Goal: Task Accomplishment & Management: Use online tool/utility

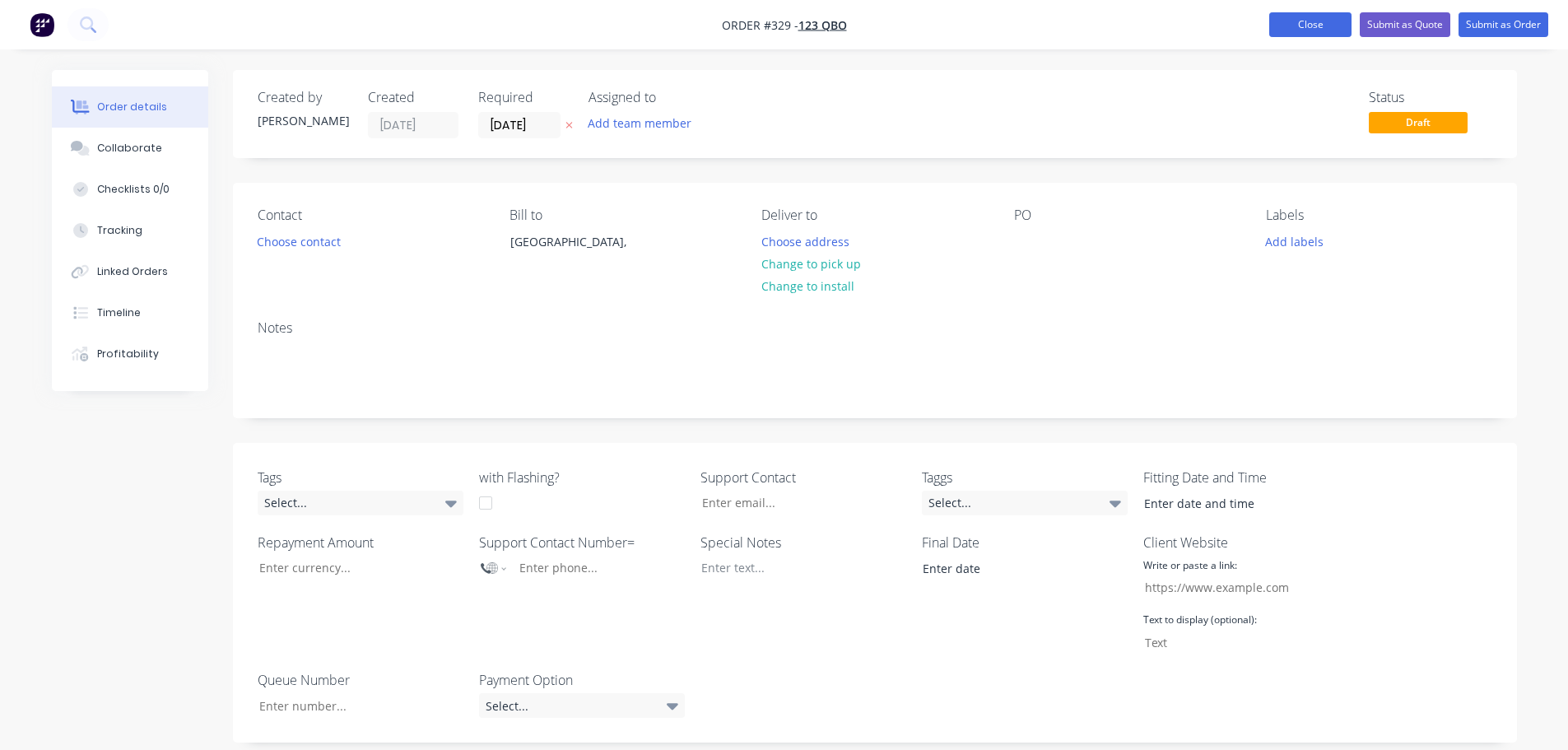
click at [1315, 29] on button "Close" at bounding box center [1310, 24] width 82 height 25
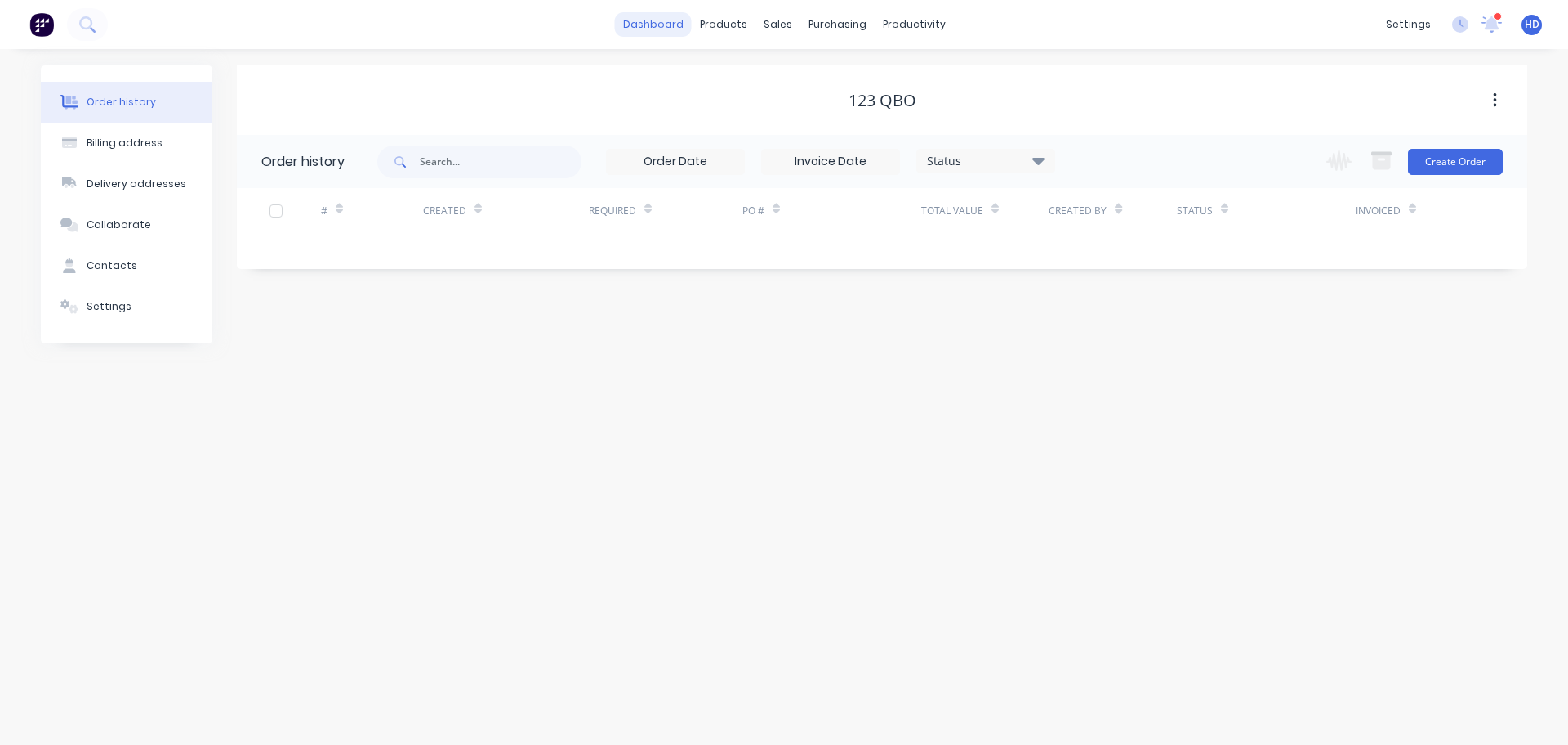
click at [640, 16] on link "dashboard" at bounding box center [654, 24] width 77 height 25
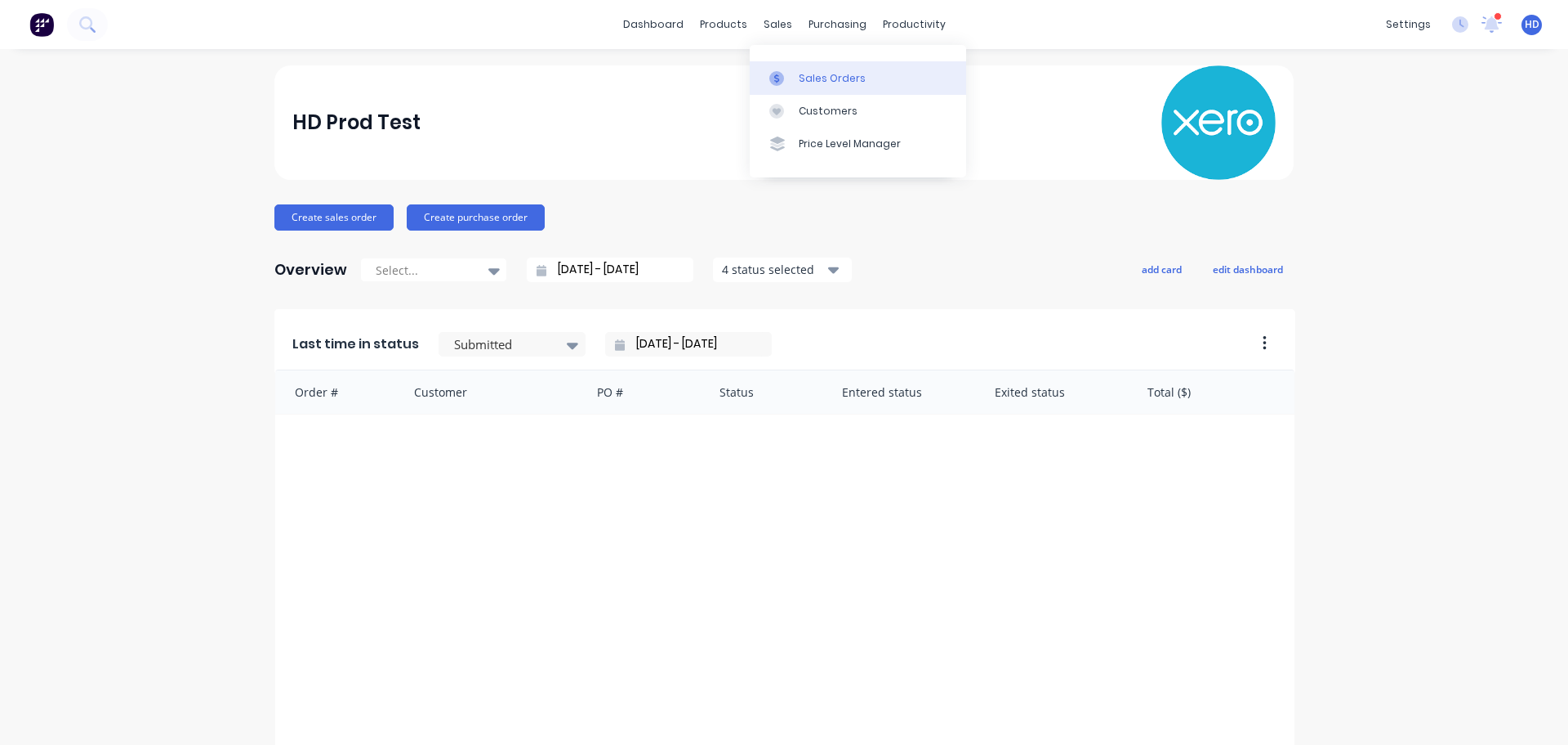
click at [827, 88] on link "Sales Orders" at bounding box center [857, 77] width 216 height 33
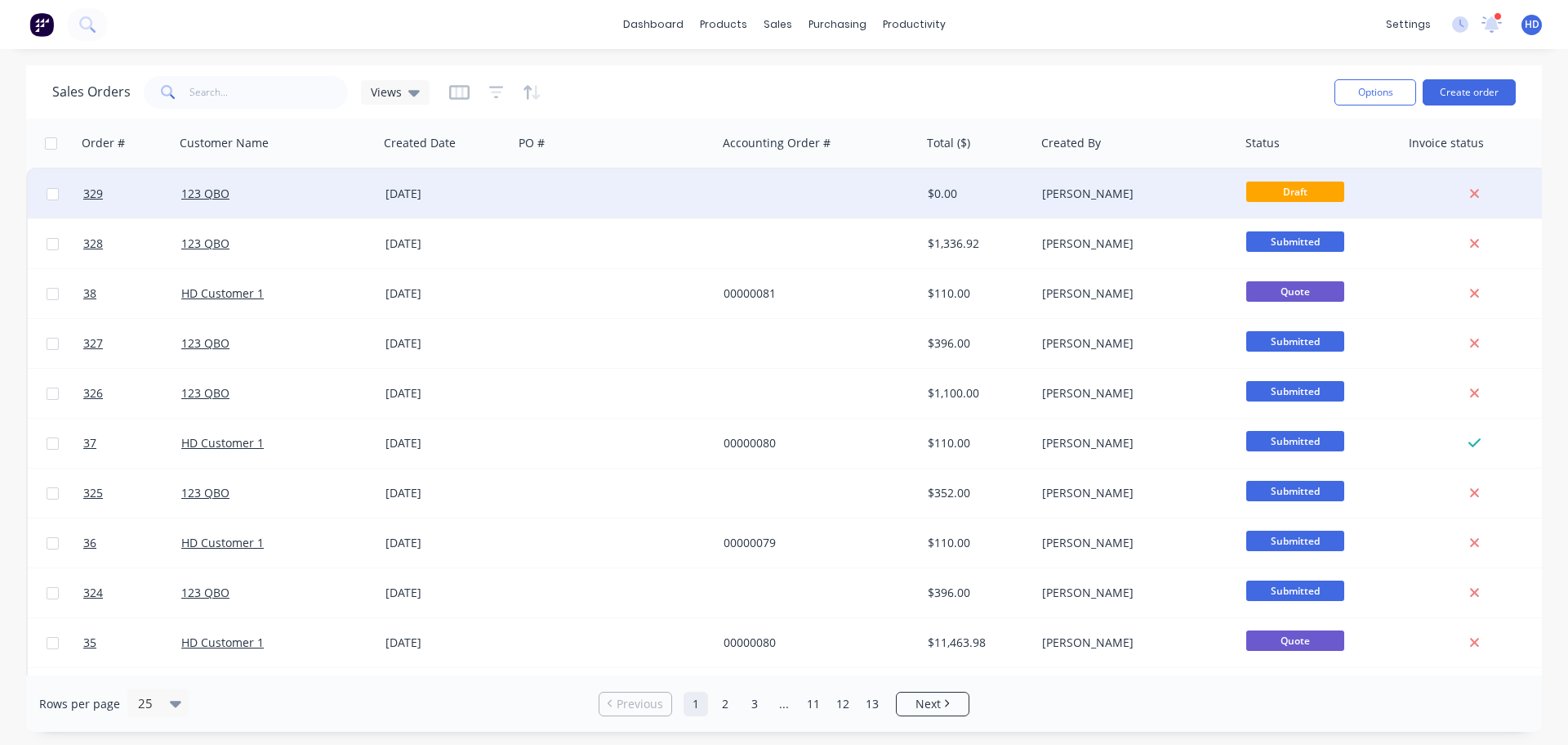
click at [430, 188] on div "[DATE]" at bounding box center [446, 193] width 121 height 17
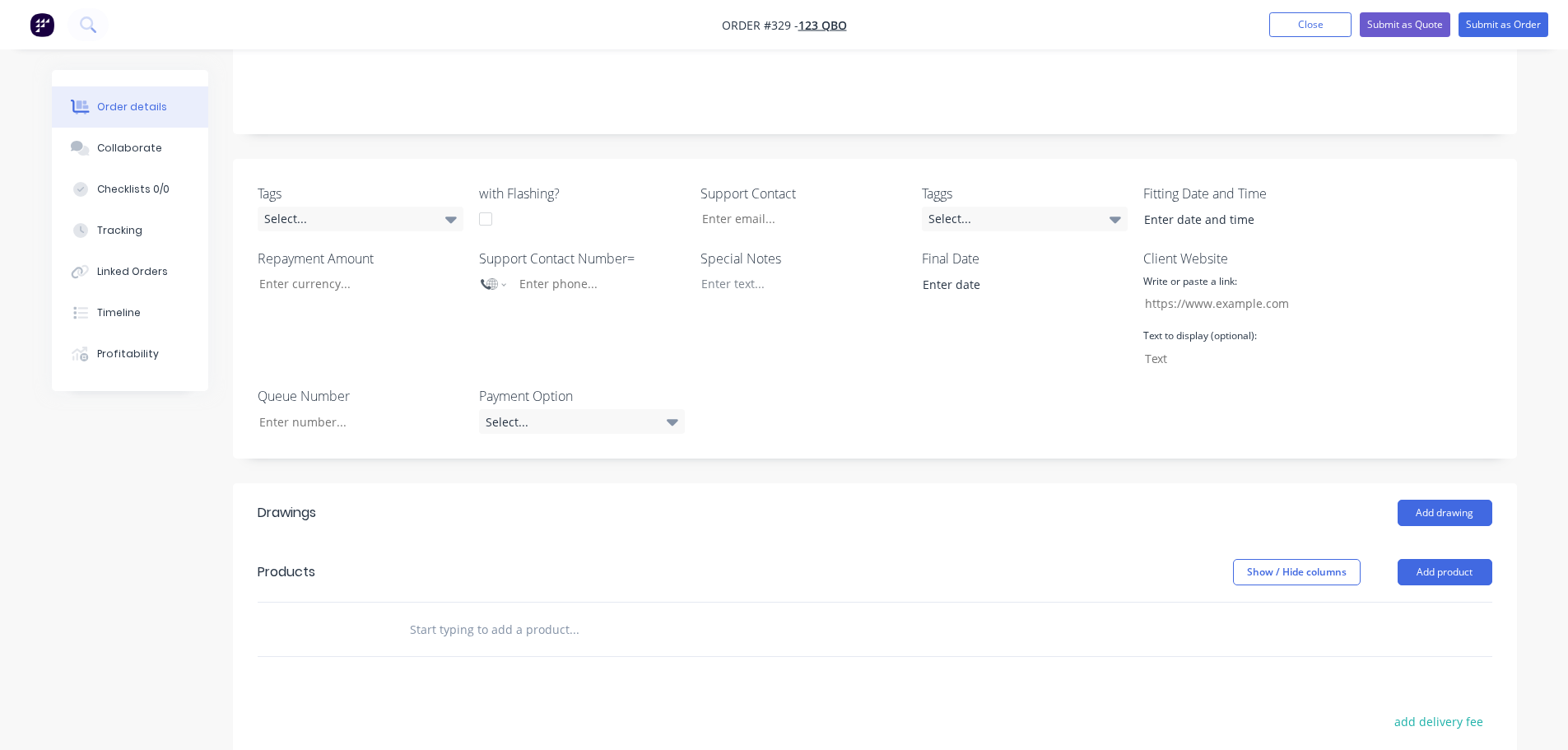
scroll to position [576, 0]
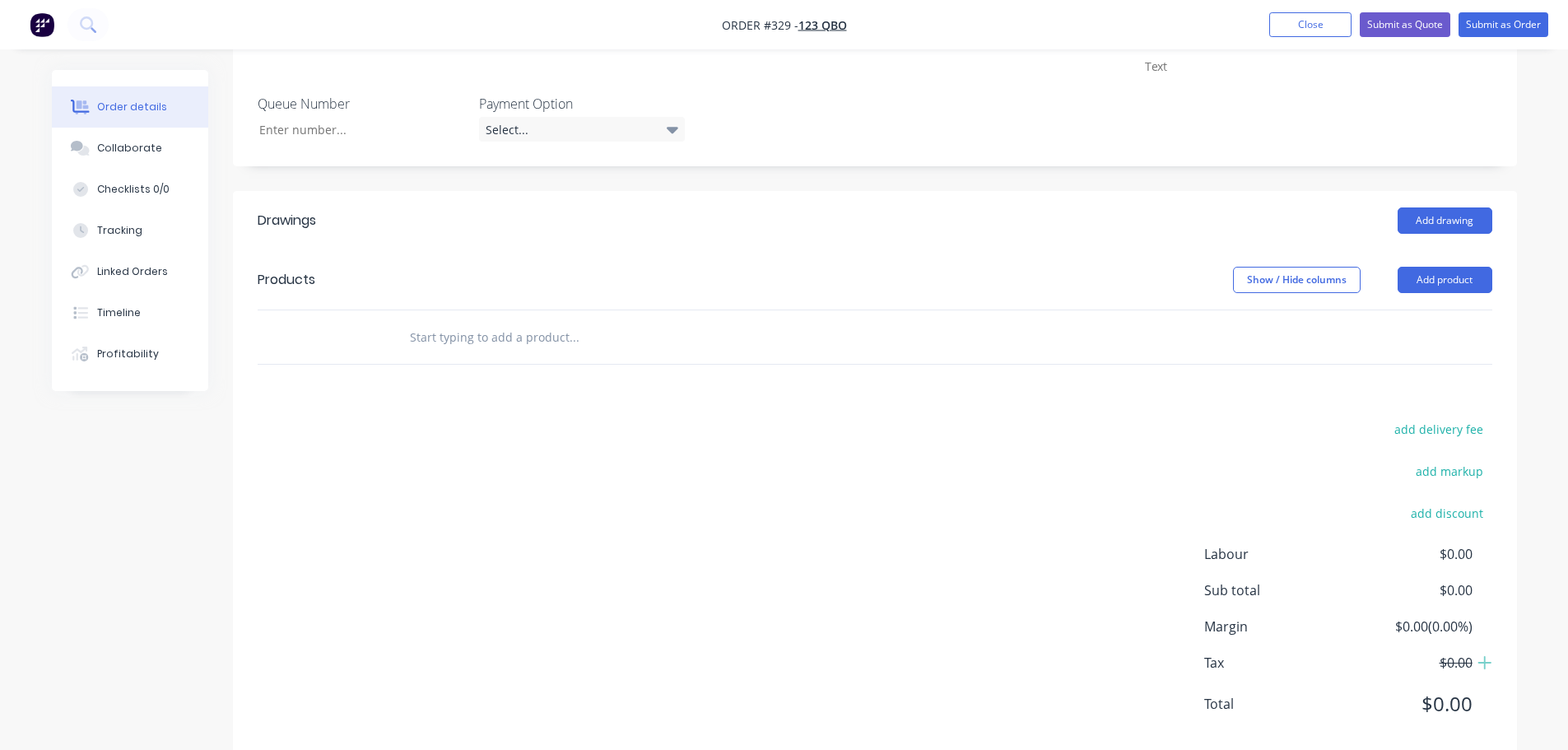
click at [501, 350] on input "text" at bounding box center [573, 336] width 329 height 33
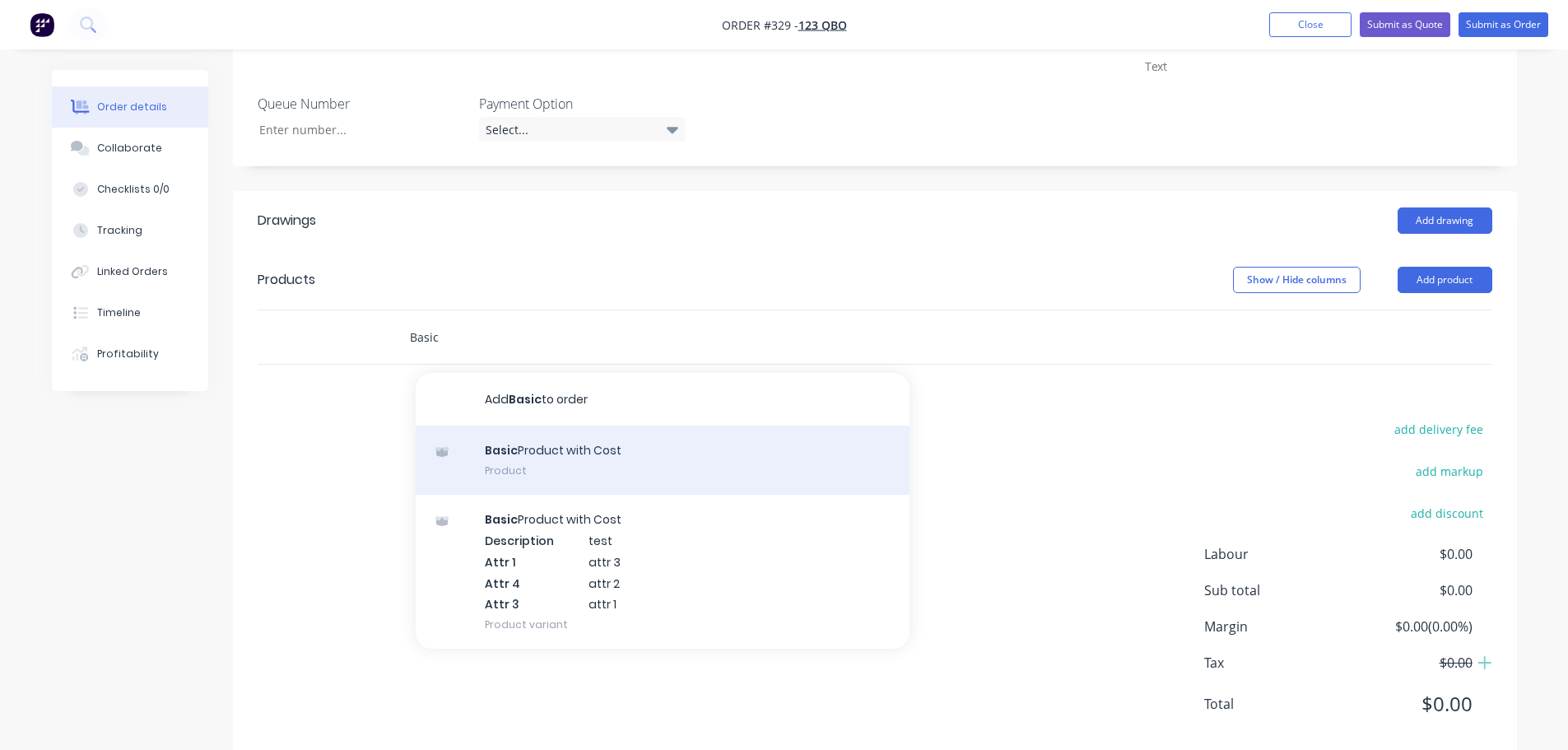
type input "Basic"
click at [556, 446] on div "Basic Product with Cost Product" at bounding box center [662, 460] width 494 height 70
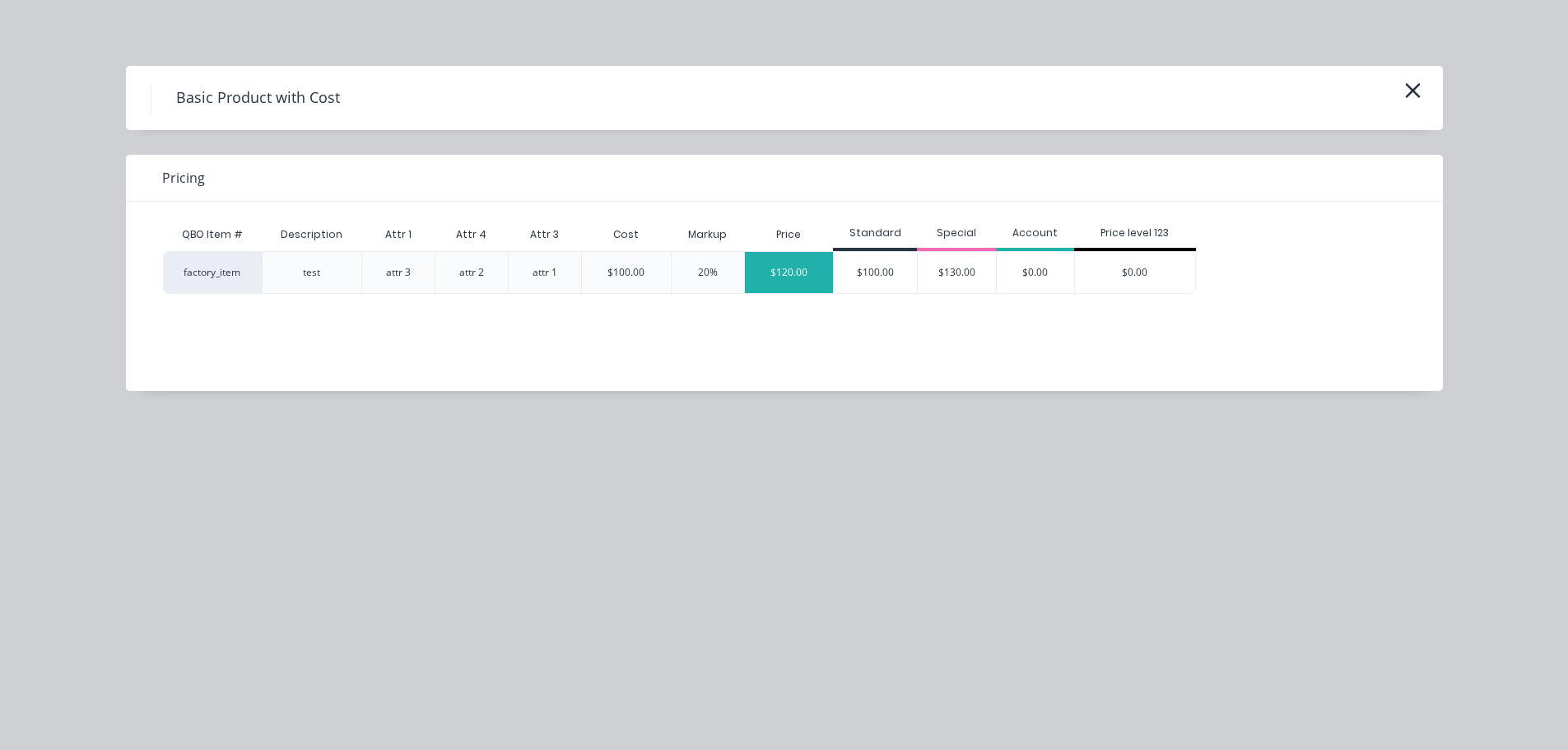
click at [778, 266] on div "$120.00" at bounding box center [789, 271] width 88 height 41
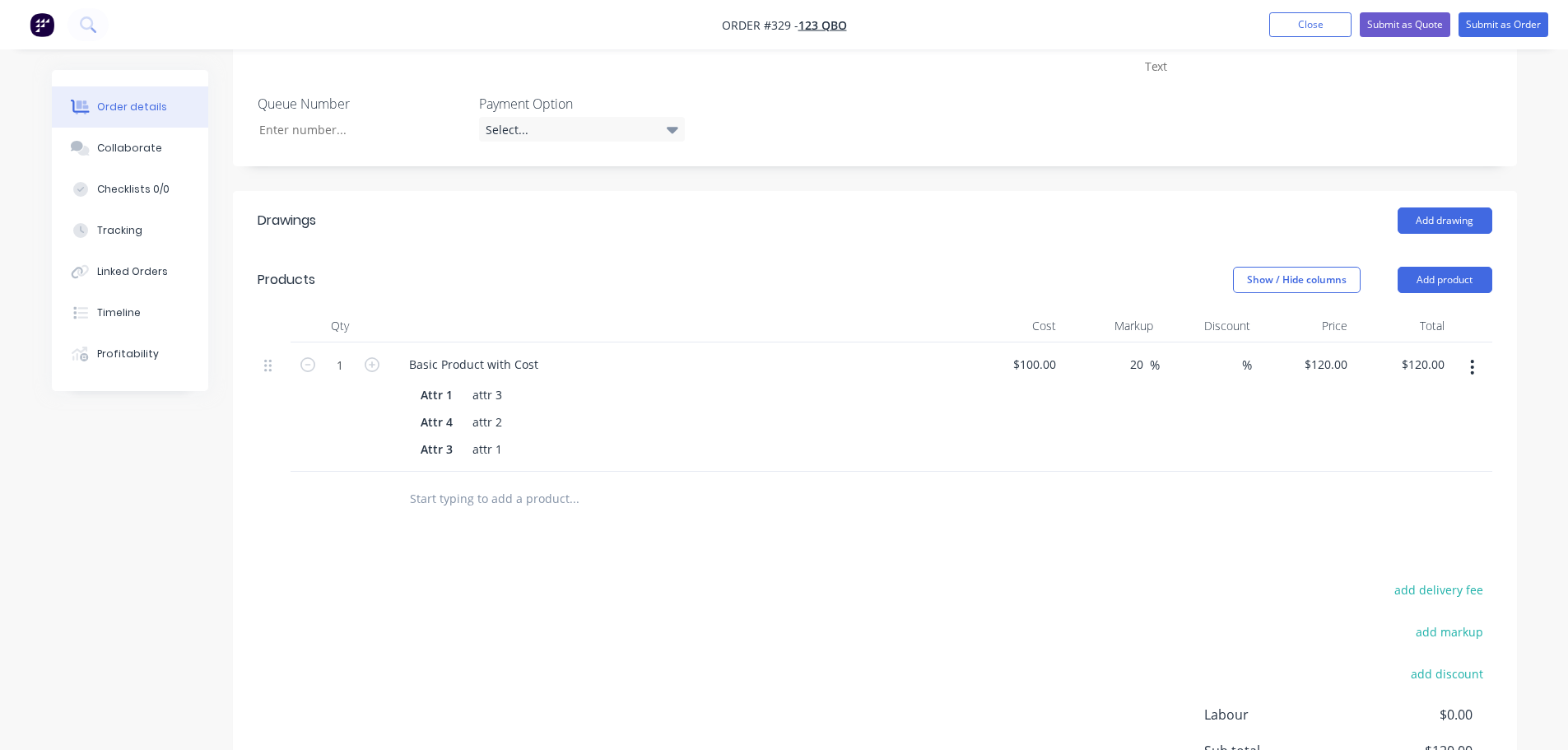
click at [493, 500] on input "text" at bounding box center [573, 498] width 329 height 33
type input "B"
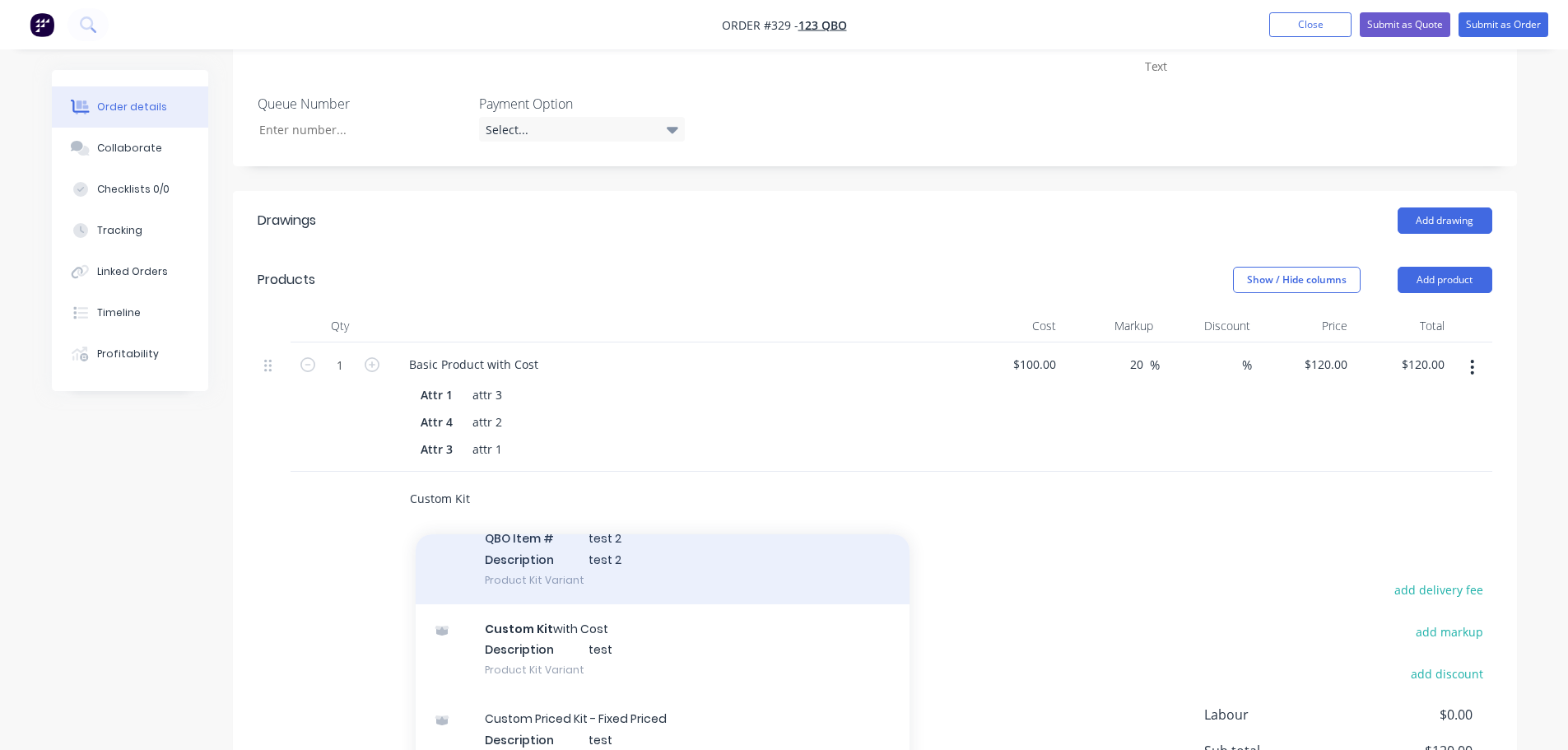
scroll to position [165, 0]
type input "Custom Kit"
click at [641, 570] on div "Custom Priced Kit - Fixed Priced QBO Item # test 2 Description test 2 Product K…" at bounding box center [662, 546] width 494 height 111
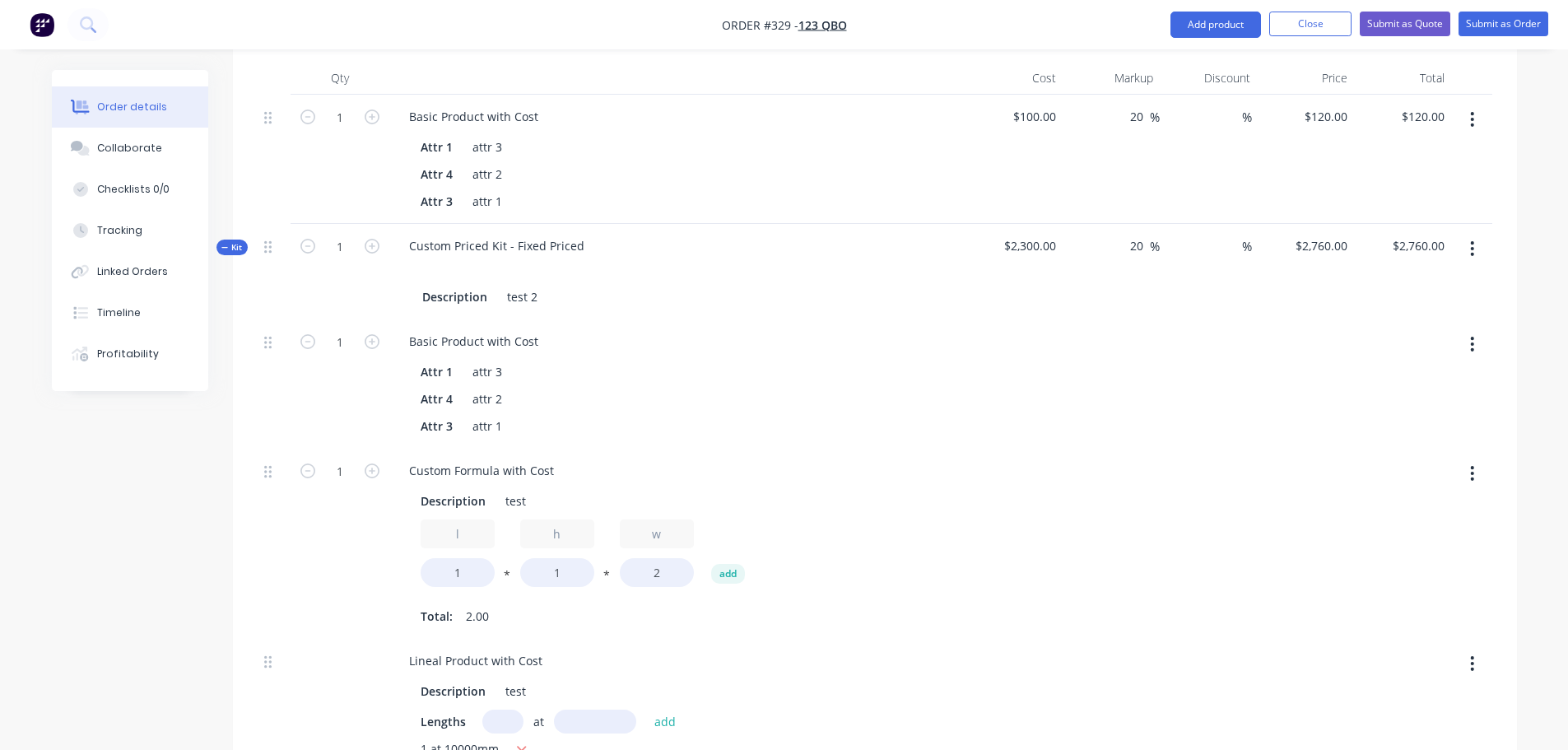
scroll to position [823, 0]
click at [1475, 253] on button "button" at bounding box center [1472, 249] width 39 height 30
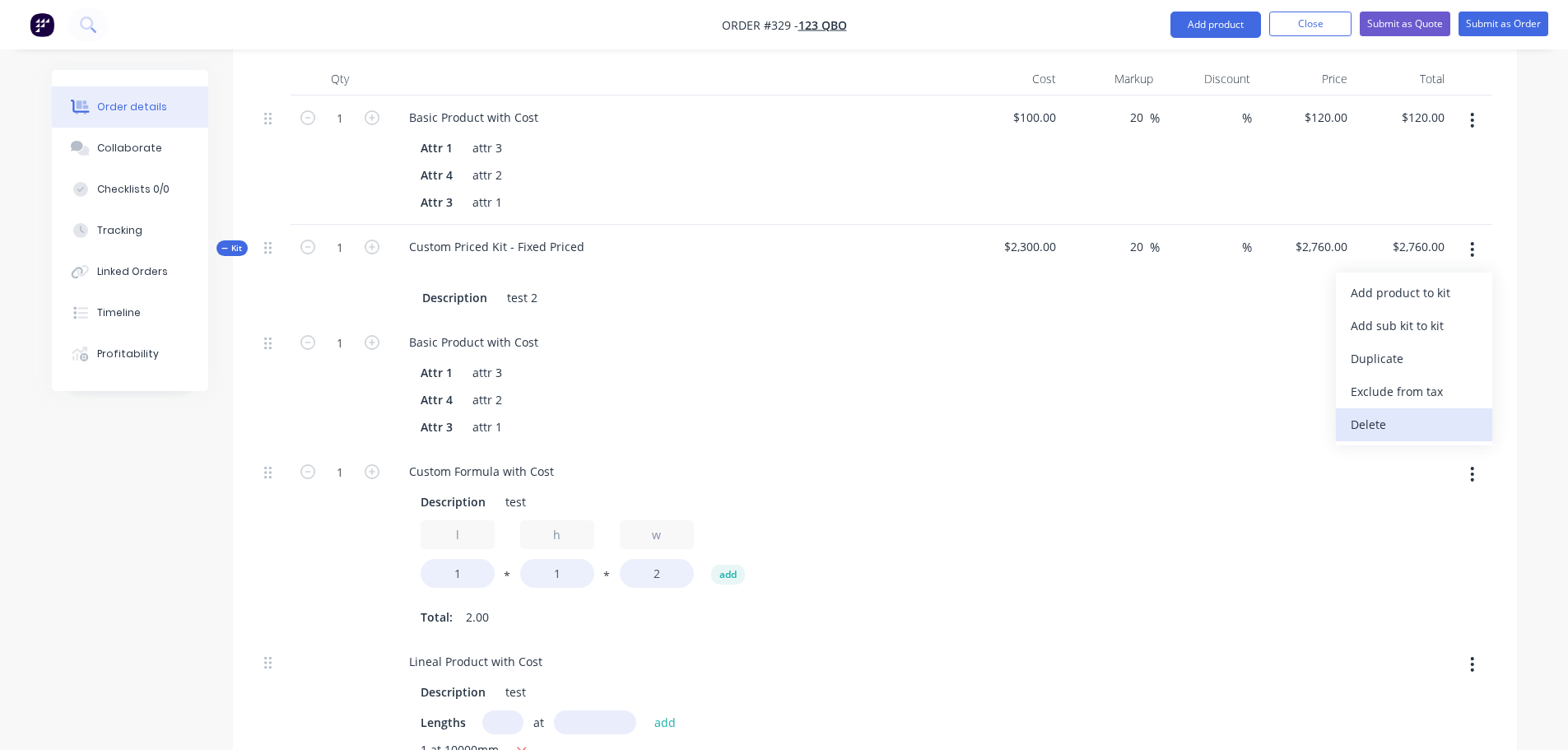
click at [1413, 417] on div "Delete" at bounding box center [1414, 424] width 127 height 24
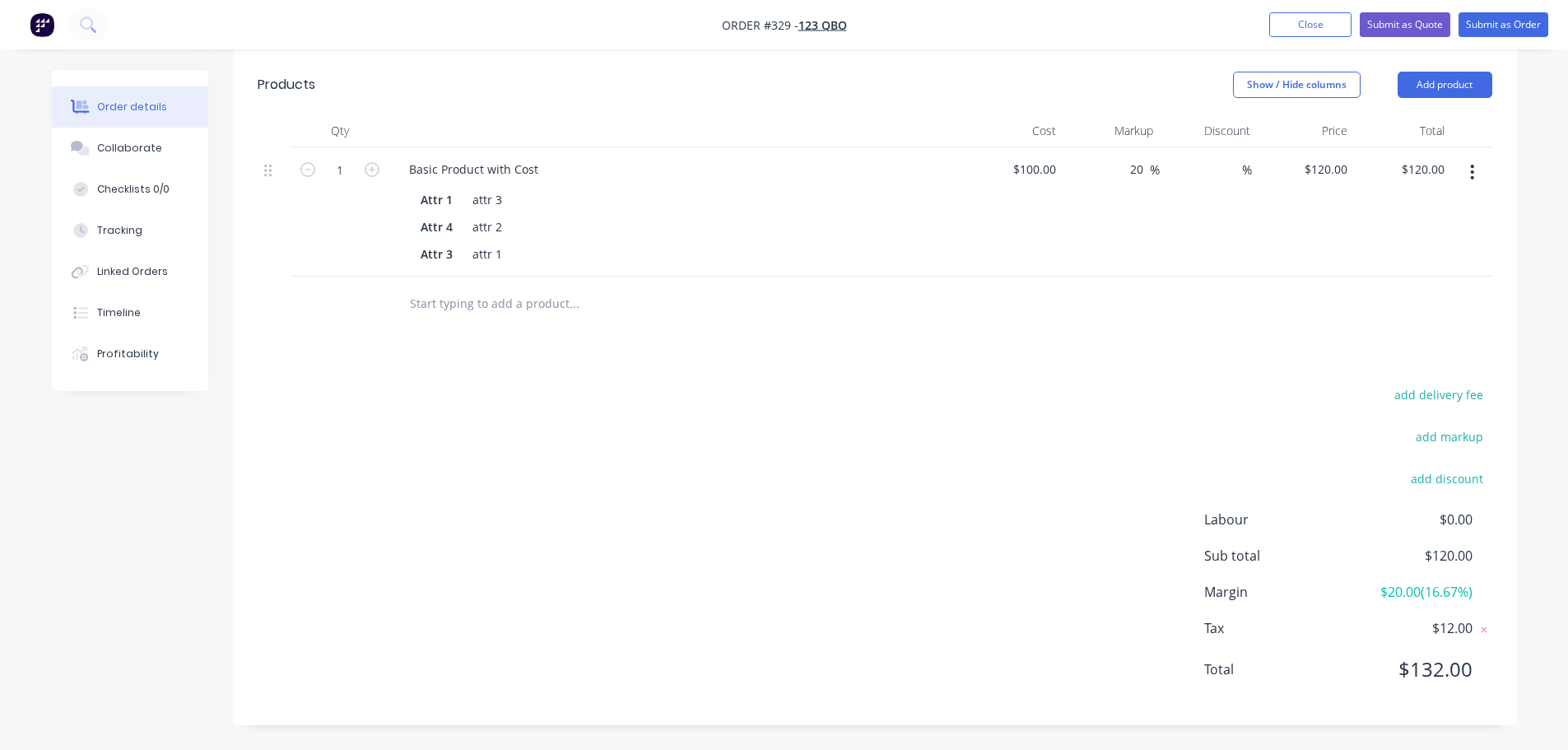
scroll to position [771, 0]
click at [547, 311] on input "text" at bounding box center [573, 302] width 329 height 33
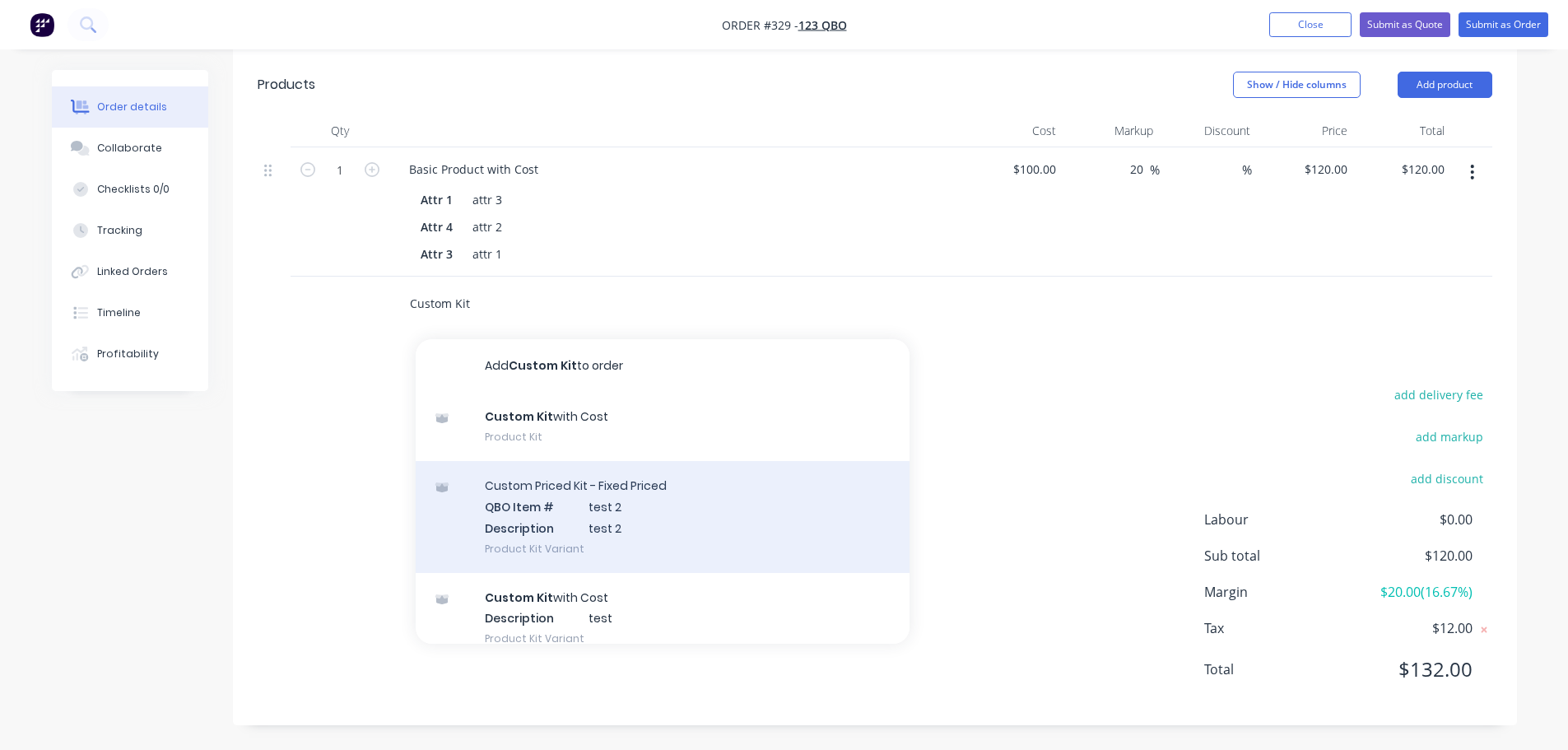
scroll to position [82, 0]
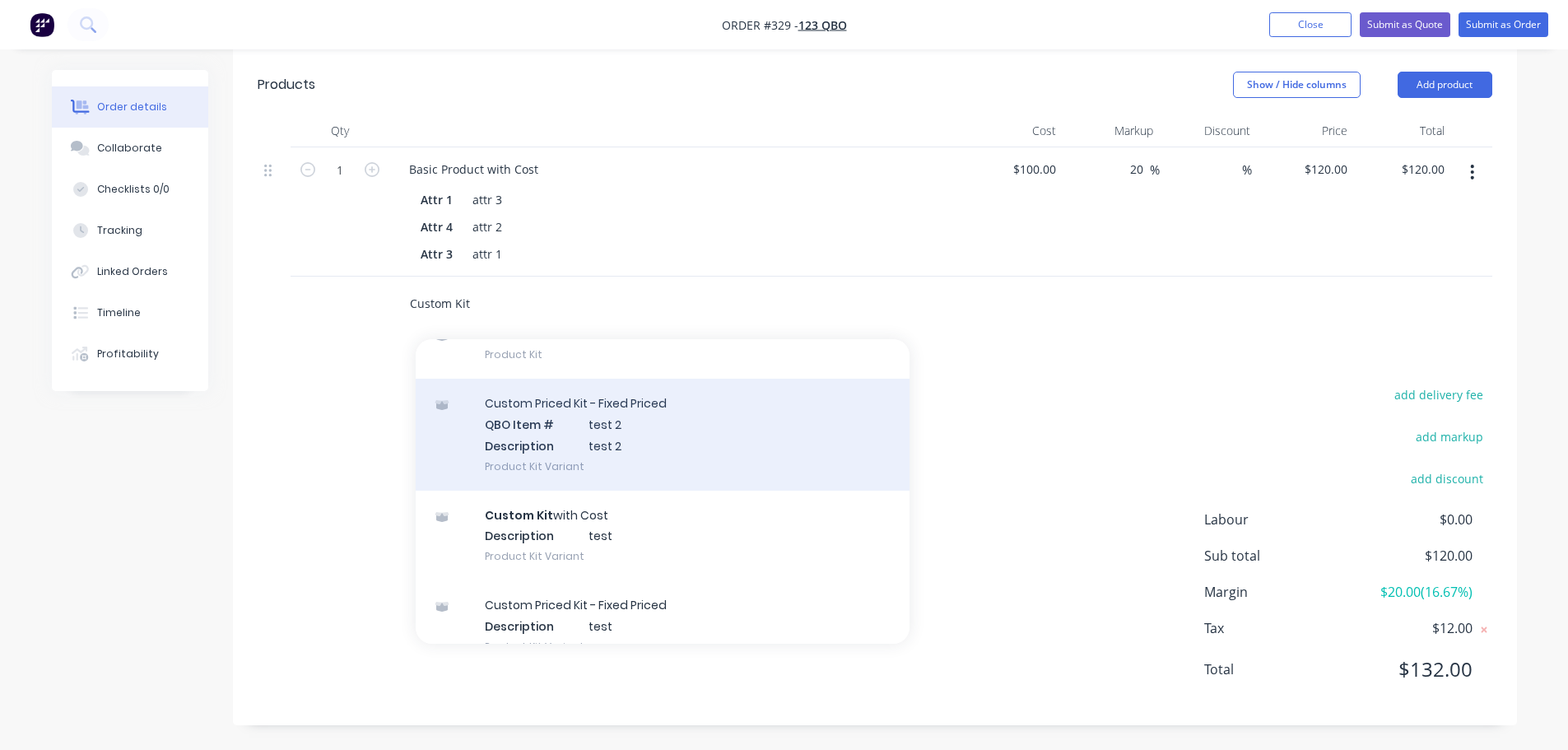
type input "Custom Kit"
click at [668, 457] on div "Custom Priced Kit - Fixed Priced QBO Item # test 2 Description test 2 Product K…" at bounding box center [662, 434] width 494 height 111
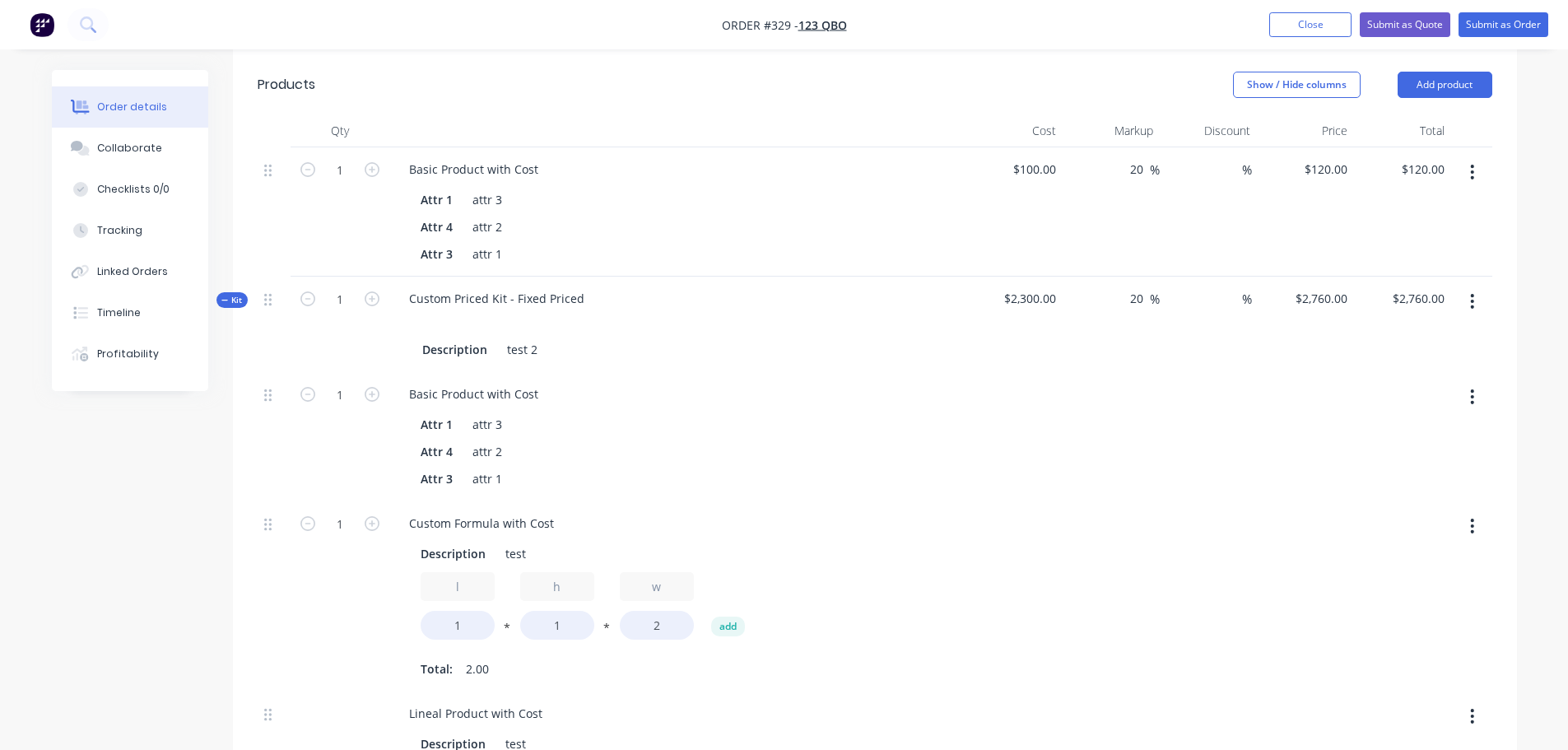
click at [1479, 299] on button "button" at bounding box center [1472, 301] width 39 height 30
click at [1369, 475] on div "Delete" at bounding box center [1414, 476] width 127 height 24
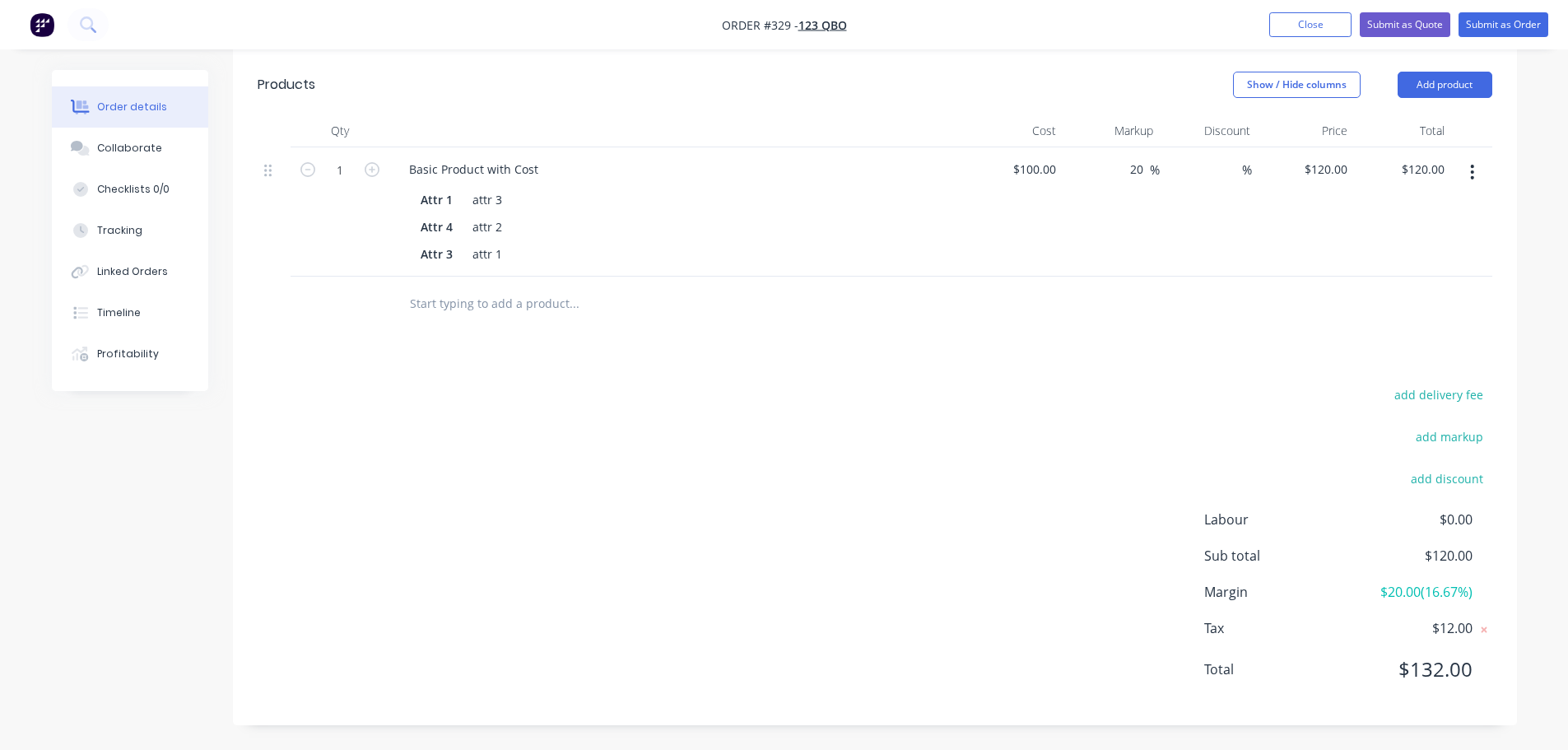
click at [491, 293] on input "text" at bounding box center [573, 302] width 329 height 33
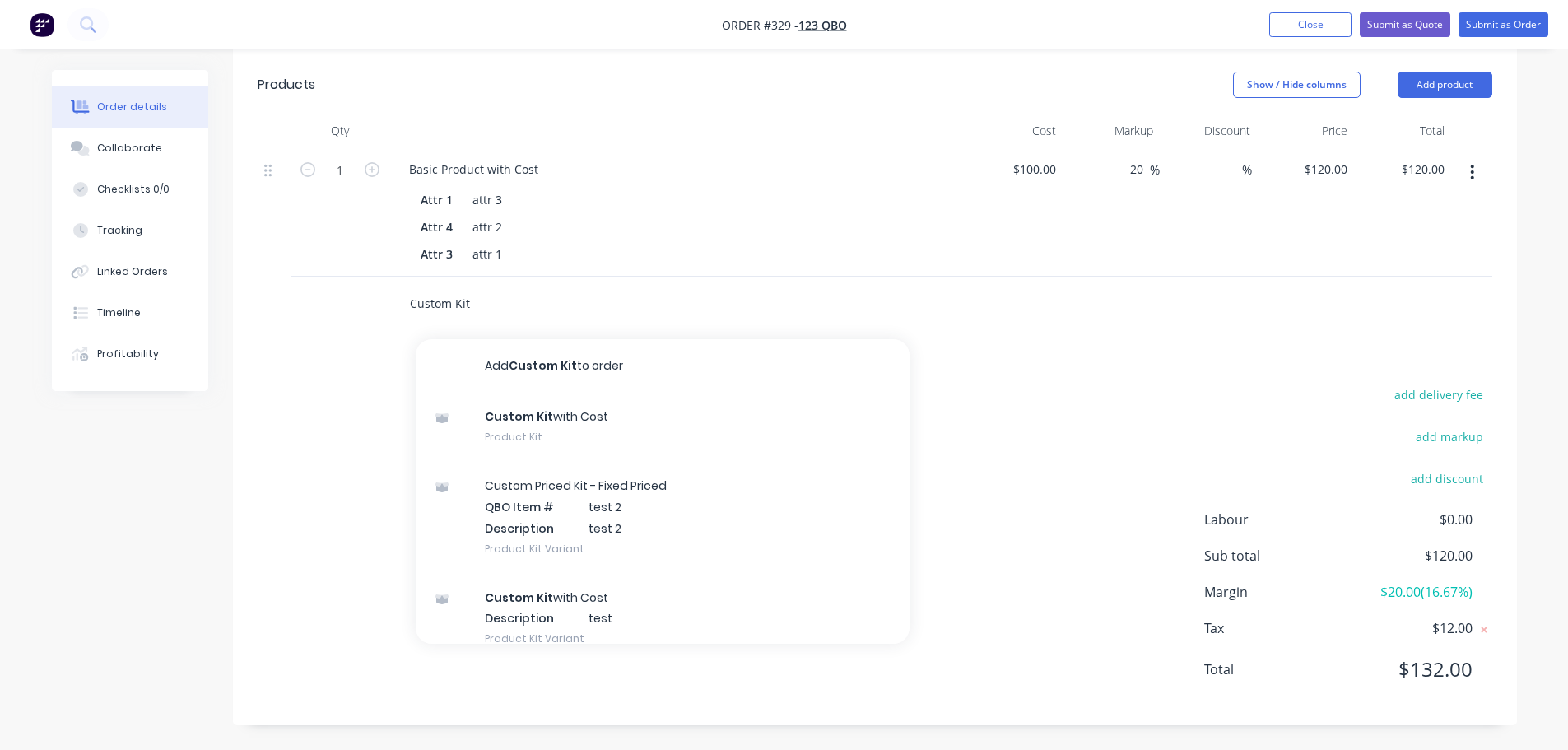
type input "Custom Kit"
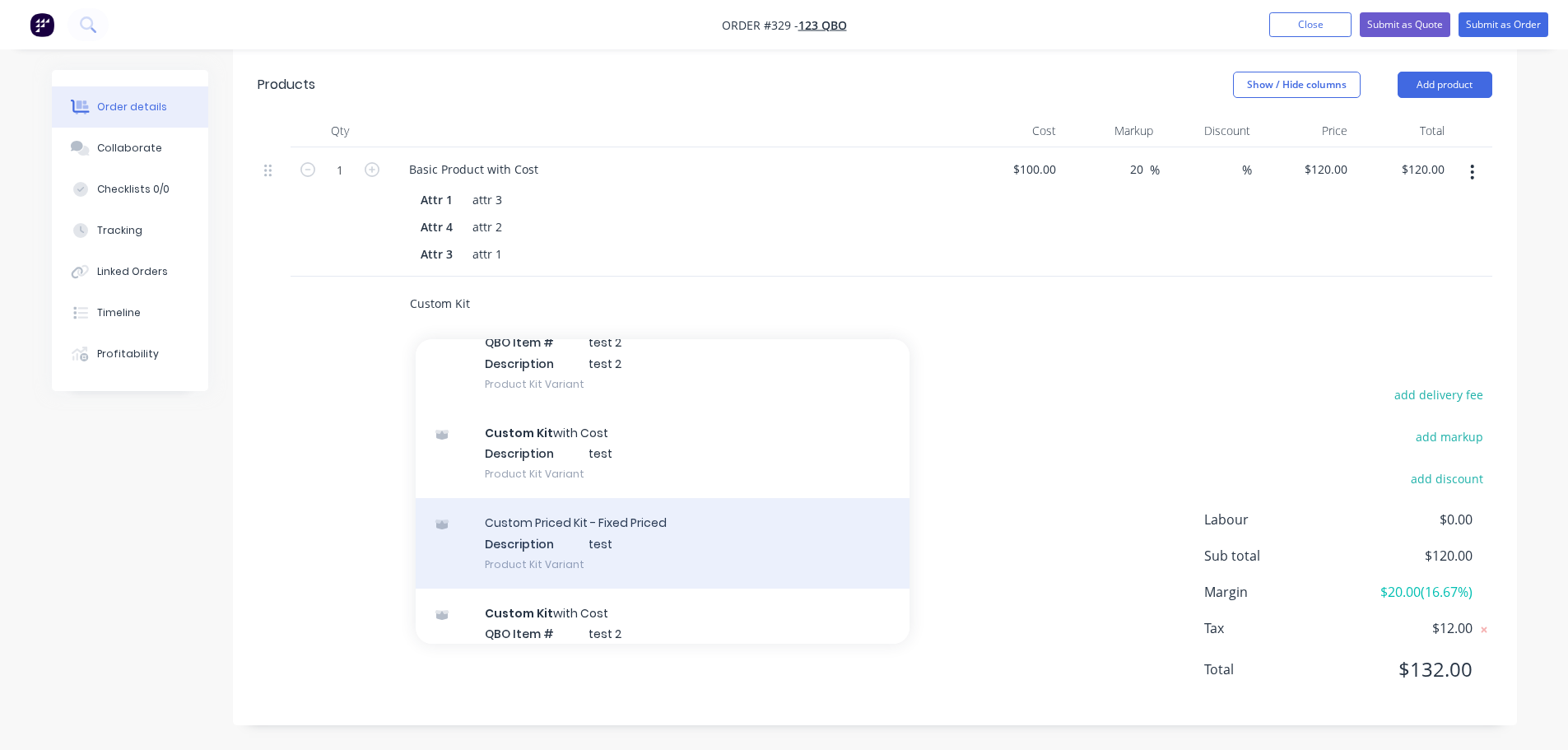
scroll to position [246, 0]
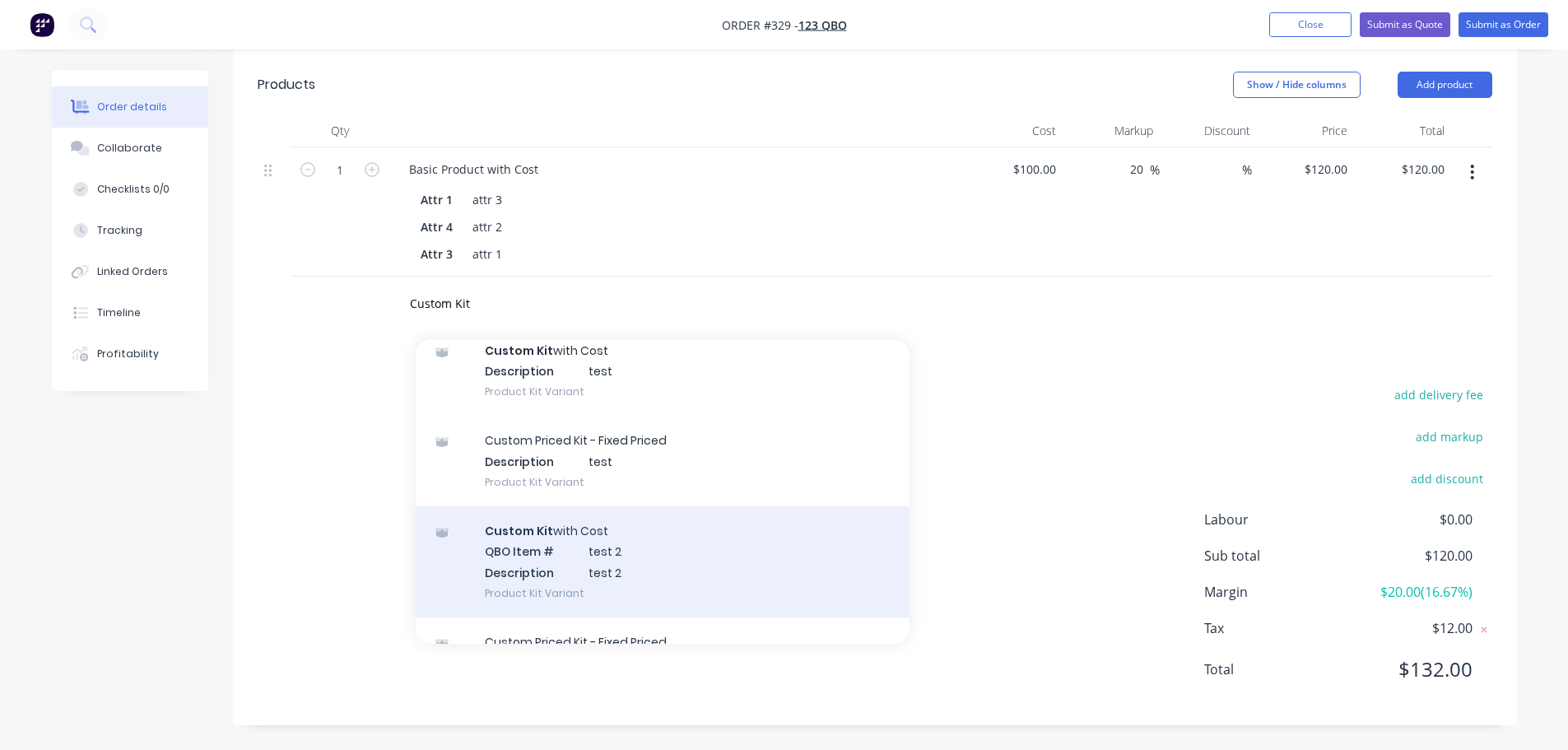
click at [665, 572] on div "Custom Kit with Cost QBO Item # test 2 Description test 2 Product Kit Variant" at bounding box center [662, 561] width 494 height 111
